Goal: Communication & Community: Participate in discussion

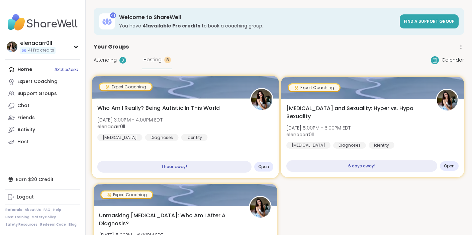
click at [187, 113] on div "Who Am I Really? Being Autistic In This World [DATE] 3:00PM - 4:00PM EDT elenac…" at bounding box center [185, 122] width 176 height 37
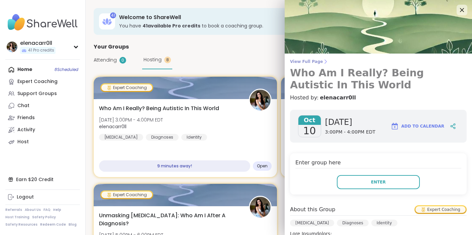
click at [300, 61] on span "View Full Page" at bounding box center [378, 61] width 177 height 5
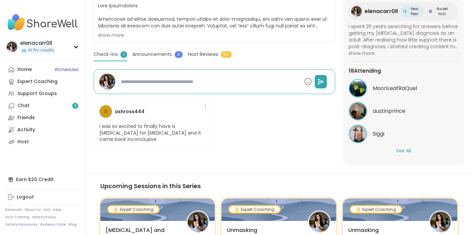
scroll to position [140, 0]
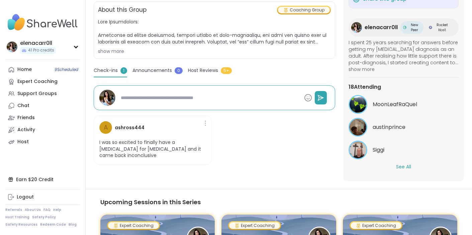
type textarea "*"
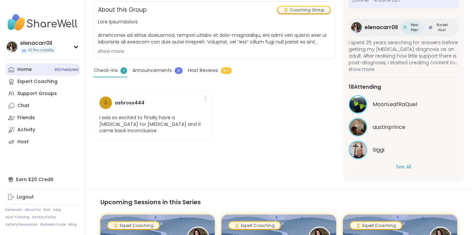
scroll to position [0, 0]
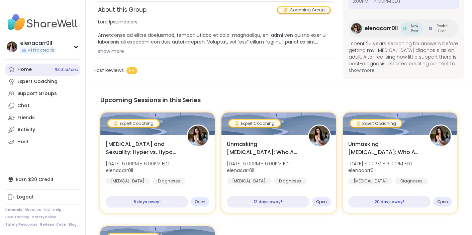
click at [51, 68] on link "Home 9 Scheduled" at bounding box center [42, 70] width 75 height 12
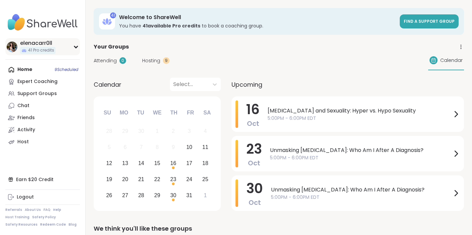
click at [56, 47] on div "elenacarr0ll 41 Pro credits" at bounding box center [42, 46] width 75 height 17
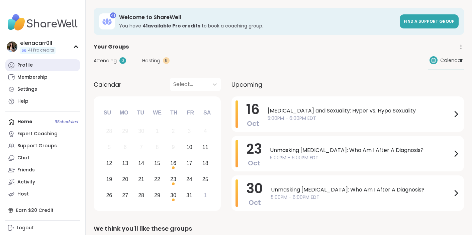
click at [47, 65] on link "Profile" at bounding box center [42, 65] width 75 height 12
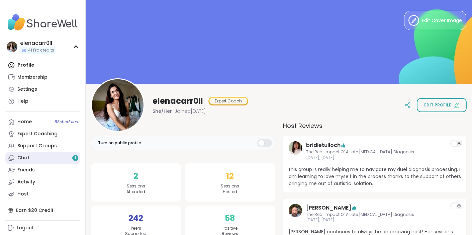
click at [46, 152] on link "Chat 1" at bounding box center [42, 158] width 75 height 12
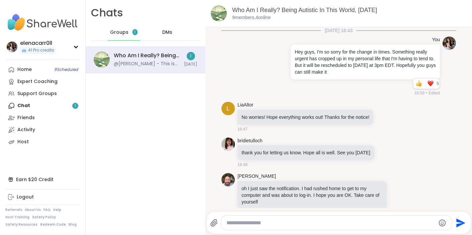
scroll to position [3691, 0]
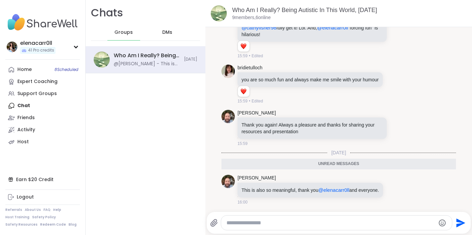
click at [159, 109] on div "Chats Groups DMs Who Am I Really? Being Autistic In This World, [DATE] @[PERSON…" at bounding box center [146, 117] width 120 height 235
click at [230, 175] on img at bounding box center [227, 181] width 13 height 13
click at [164, 29] on span "DMs" at bounding box center [167, 32] width 10 height 7
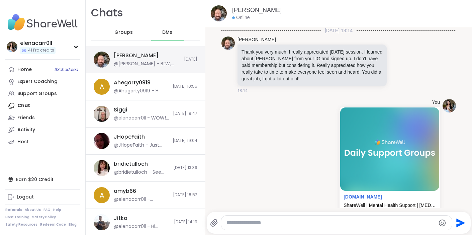
scroll to position [2505, 0]
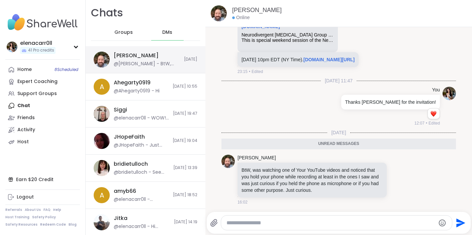
click at [132, 54] on div "[PERSON_NAME]" at bounding box center [136, 55] width 45 height 7
click at [262, 221] on textarea "Type your message" at bounding box center [330, 222] width 209 height 7
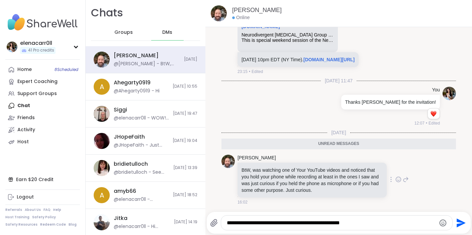
type textarea "**********"
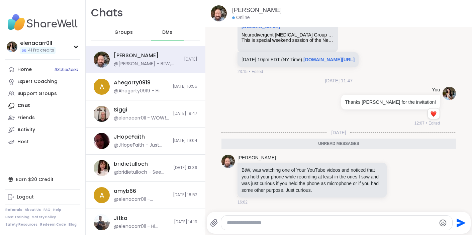
click at [211, 220] on icon at bounding box center [214, 223] width 8 height 8
click at [0, 0] on input "file" at bounding box center [0, 0] width 0 height 0
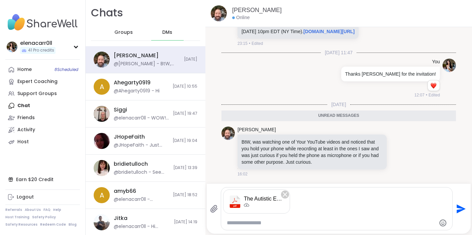
click at [459, 209] on icon "Send" at bounding box center [461, 208] width 9 height 9
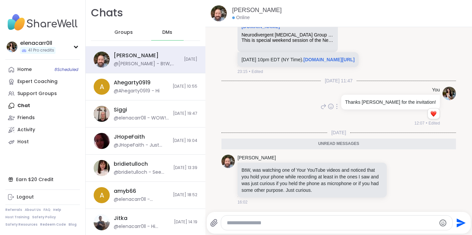
scroll to position [2505, 0]
click at [118, 28] on div "Groups" at bounding box center [123, 32] width 33 height 16
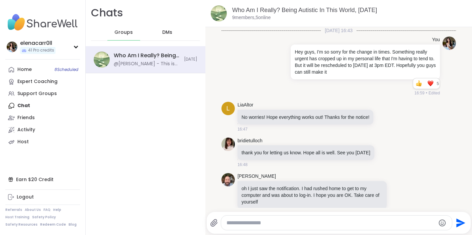
scroll to position [3669, 0]
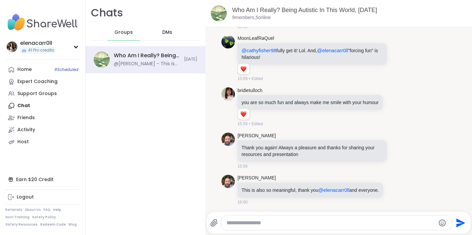
click at [247, 224] on textarea "Type your message" at bounding box center [330, 222] width 209 height 7
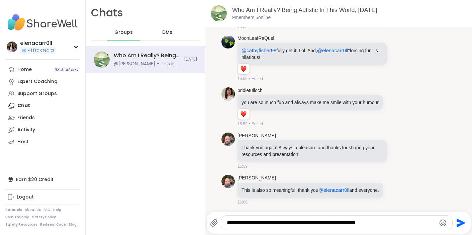
type textarea "**********"
click at [465, 223] on icon "Send" at bounding box center [460, 222] width 11 height 11
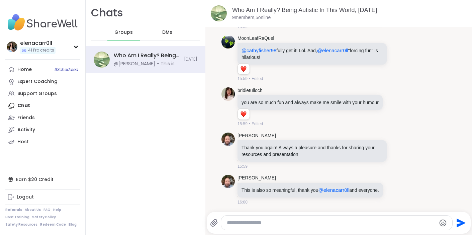
scroll to position [3704, 0]
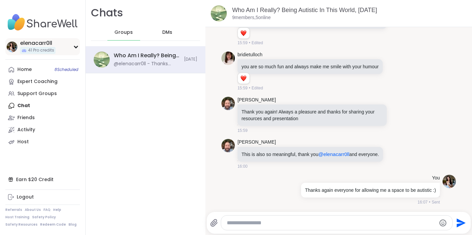
click at [73, 48] on icon at bounding box center [75, 46] width 5 height 3
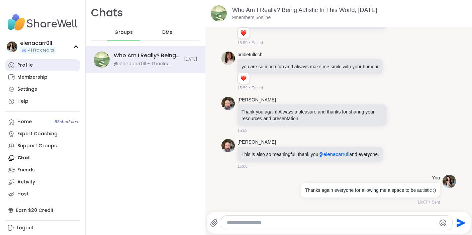
click at [40, 67] on link "Profile" at bounding box center [42, 65] width 75 height 12
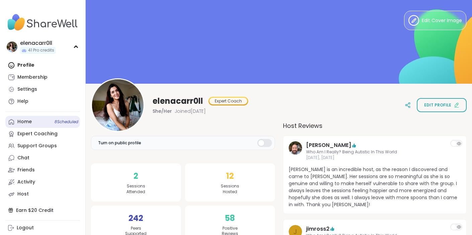
click at [32, 125] on link "Home 8 Scheduled" at bounding box center [42, 122] width 75 height 12
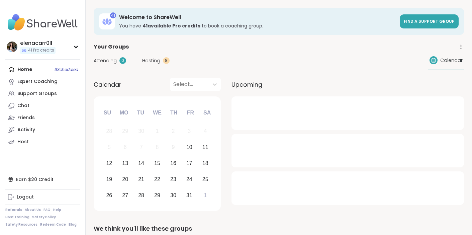
click at [156, 60] on span "Hosting" at bounding box center [151, 60] width 18 height 7
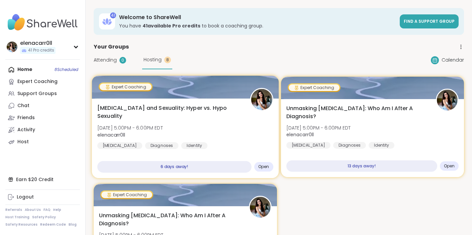
click at [208, 111] on span "[MEDICAL_DATA] and Sexuality: Hyper vs. Hypo Sexuality" at bounding box center [169, 112] width 145 height 16
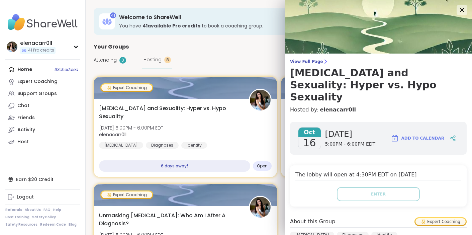
scroll to position [109, 0]
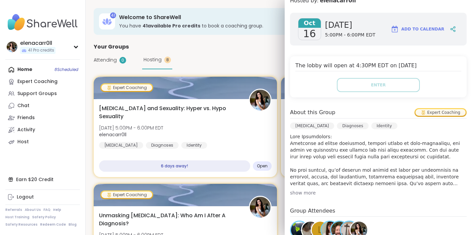
click at [248, 32] on div "41 Welcome to ShareWell You have 41 available Pro credit s to book a coaching g…" at bounding box center [279, 21] width 370 height 27
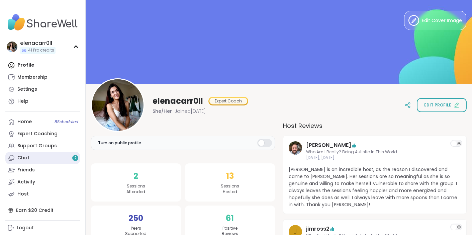
click at [32, 157] on link "Chat 2" at bounding box center [42, 158] width 75 height 12
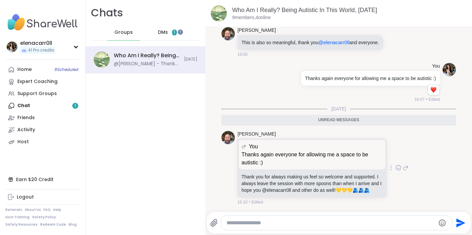
click at [399, 166] on icon at bounding box center [398, 167] width 6 height 7
click at [344, 155] on div "Select Reaction: Heart" at bounding box center [345, 157] width 6 height 6
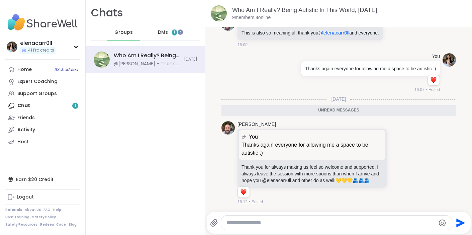
click at [163, 30] on span "DMs" at bounding box center [163, 32] width 10 height 7
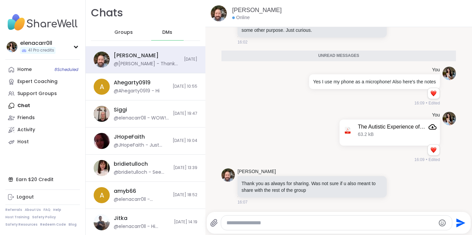
click at [264, 222] on textarea "Type your message" at bounding box center [330, 222] width 209 height 7
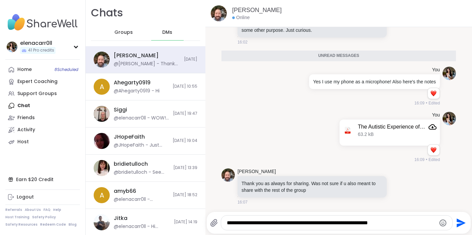
type textarea "**********"
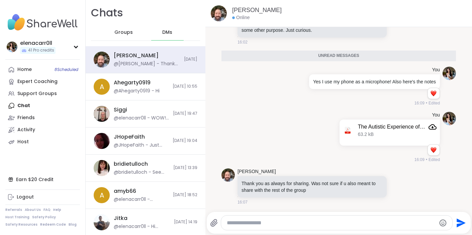
scroll to position [2675, 0]
